Goal: Task Accomplishment & Management: Use online tool/utility

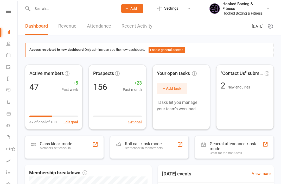
click at [4, 13] on link at bounding box center [8, 11] width 18 height 3
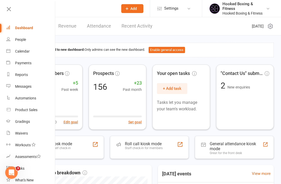
click at [9, 4] on nav "Clubworx Dashboard People Calendar Payments Reports Messages Automations Produc…" at bounding box center [27, 93] width 55 height 184
click at [17, 22] on link "Dashboard" at bounding box center [30, 28] width 49 height 12
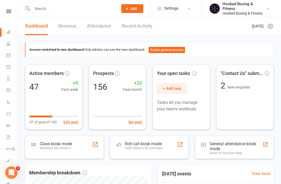
click at [7, 8] on nav "Clubworx Dashboard People Calendar Payments Reports Messages Automations Produc…" at bounding box center [9, 93] width 18 height 184
click at [11, 8] on nav "Clubworx Dashboard People Calendar Payments Reports Messages Automations Produc…" at bounding box center [9, 93] width 18 height 184
click at [8, 30] on icon at bounding box center [8, 32] width 4 height 4
click at [8, 43] on icon at bounding box center [8, 43] width 4 height 4
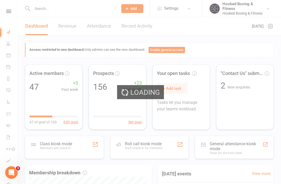
select select "25"
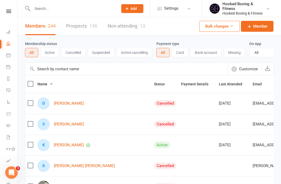
click at [4, 13] on link at bounding box center [8, 11] width 18 height 3
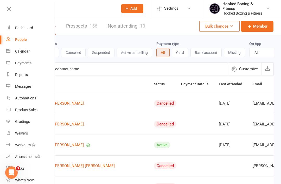
click at [24, 28] on div "Dashboard" at bounding box center [24, 28] width 18 height 4
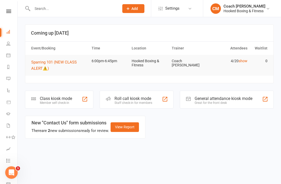
click at [53, 98] on div "Class kiosk mode" at bounding box center [56, 98] width 32 height 5
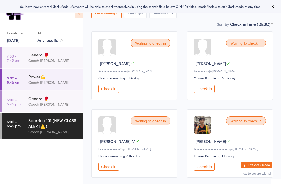
scroll to position [59, 0]
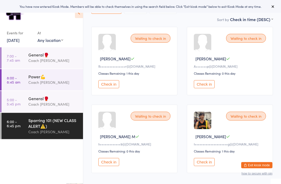
click at [34, 101] on div "General🥊" at bounding box center [53, 99] width 50 height 6
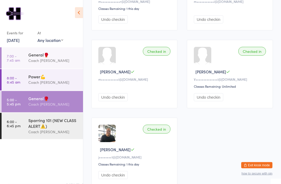
scroll to position [280, 0]
click at [29, 124] on div "Sparring 101 (NEW CLASS ALERT⚠️)" at bounding box center [53, 122] width 50 height 11
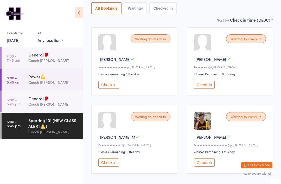
scroll to position [60, 0]
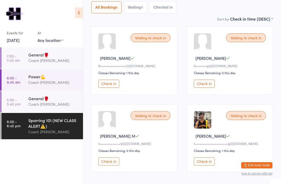
click at [116, 86] on button "Check in" at bounding box center [108, 84] width 21 height 8
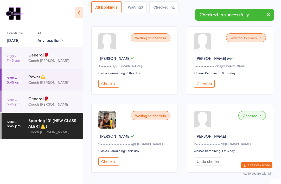
click at [210, 84] on button "Check in" at bounding box center [204, 84] width 21 height 8
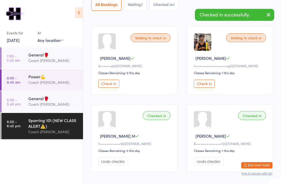
scroll to position [76, 0]
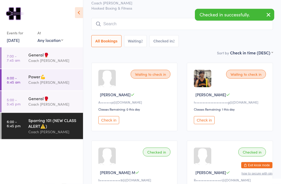
click at [114, 124] on button "Check in" at bounding box center [108, 120] width 21 height 8
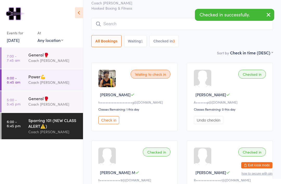
click at [210, 121] on button "Undo checkin" at bounding box center [208, 120] width 29 height 8
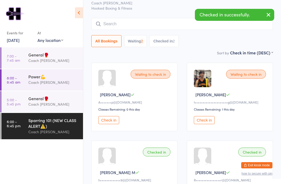
click at [158, 24] on input "search" at bounding box center [182, 24] width 182 height 12
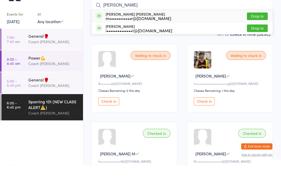
type input "Marcel"
click at [142, 35] on div "m••••••••••••r@gmail.com" at bounding box center [139, 37] width 66 height 4
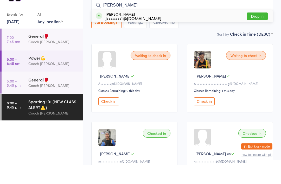
type input "Jon"
click at [137, 35] on div "j••••••••1@gmail.com" at bounding box center [134, 37] width 56 height 4
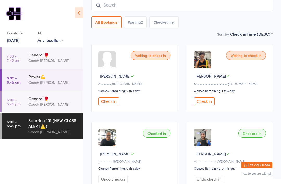
click at [159, 11] on input "search" at bounding box center [182, 5] width 182 height 12
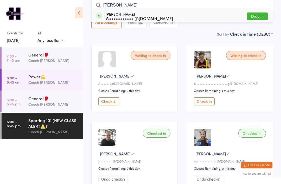
type input "Vanessa"
click at [145, 15] on div "Vanessa Kostoska V••••••••••••••i@gmail.com" at bounding box center [139, 16] width 67 height 8
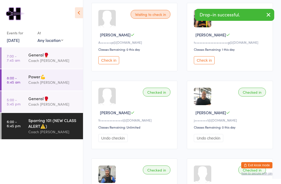
scroll to position [83, 0]
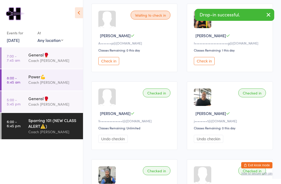
click at [115, 63] on button "Check in" at bounding box center [108, 61] width 21 height 8
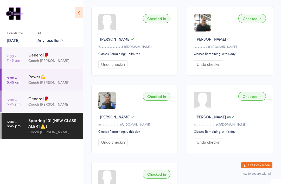
scroll to position [156, 0]
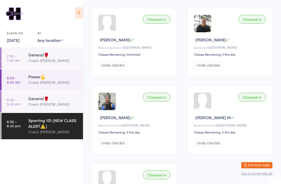
click at [33, 101] on div "General🥊" at bounding box center [53, 99] width 50 height 6
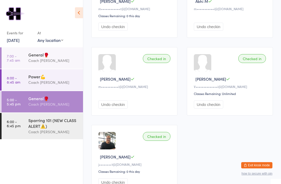
scroll to position [276, 0]
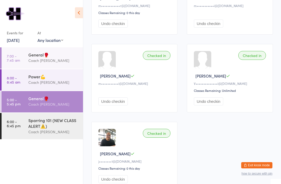
click at [35, 128] on div "Sparring 101 (NEW CLASS ALERT⚠️)" at bounding box center [53, 122] width 50 height 11
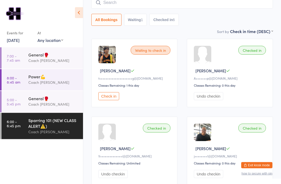
scroll to position [47, 0]
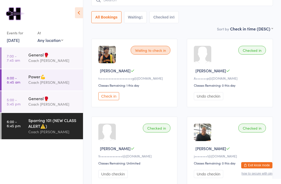
click at [117, 96] on button "Check in" at bounding box center [108, 96] width 21 height 8
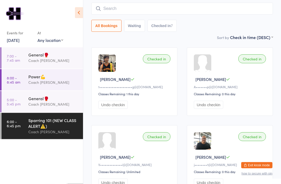
scroll to position [23, 0]
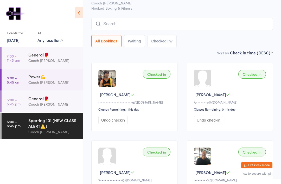
click at [202, 25] on input "search" at bounding box center [182, 24] width 182 height 12
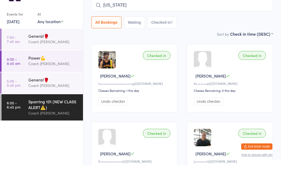
scroll to position [42, 0]
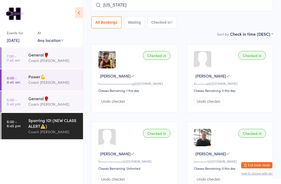
type input "Georgia"
click at [254, 163] on button "Exit kiosk mode" at bounding box center [256, 165] width 31 height 6
